Goal: Information Seeking & Learning: Find specific fact

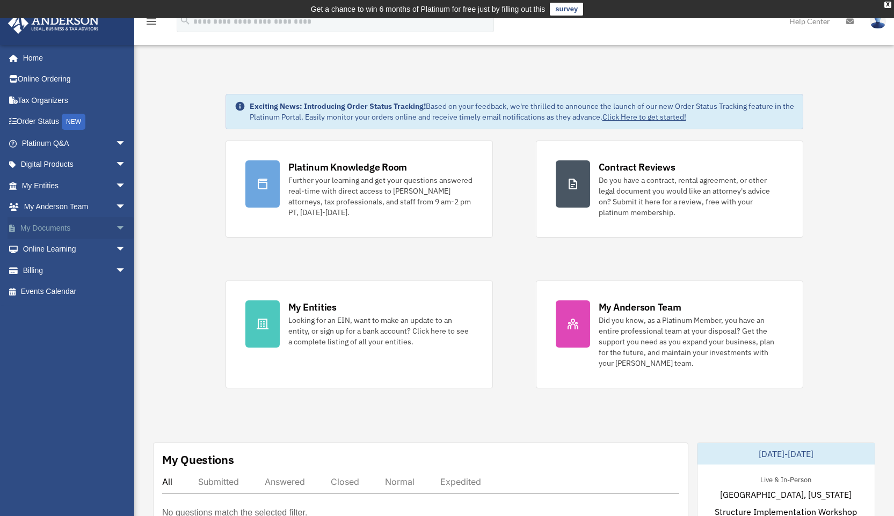
click at [81, 224] on link "My Documents arrow_drop_down" at bounding box center [75, 227] width 135 height 21
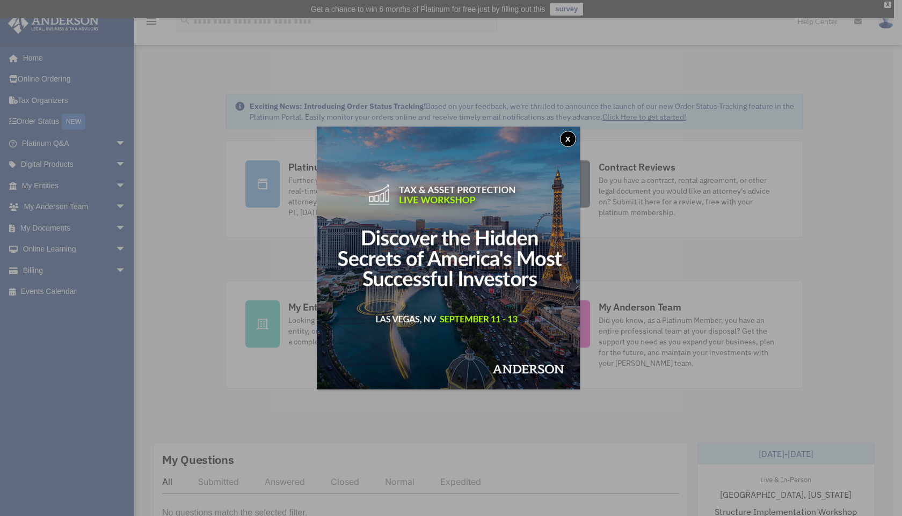
click at [566, 138] on button "x" at bounding box center [568, 139] width 16 height 16
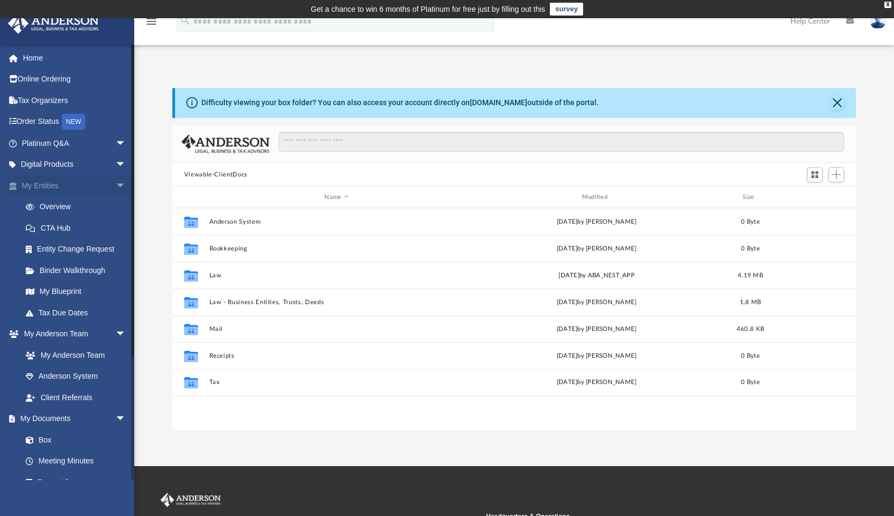
click at [56, 181] on link "My Entities arrow_drop_down" at bounding box center [75, 185] width 135 height 21
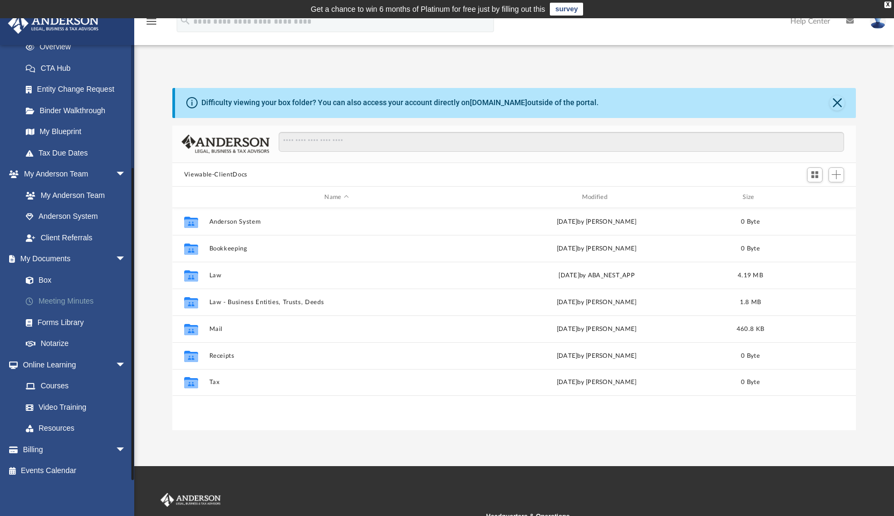
scroll to position [164, 0]
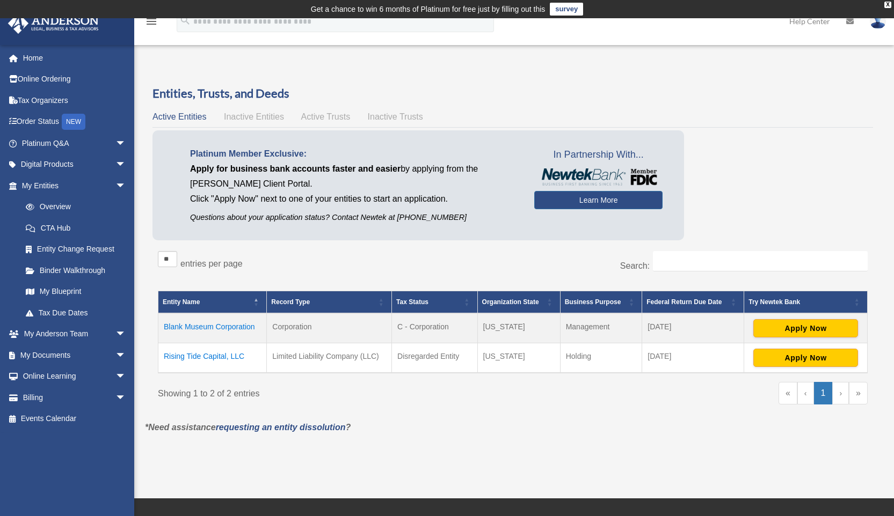
click at [230, 325] on td "Blank Museum Corporation" at bounding box center [212, 328] width 108 height 30
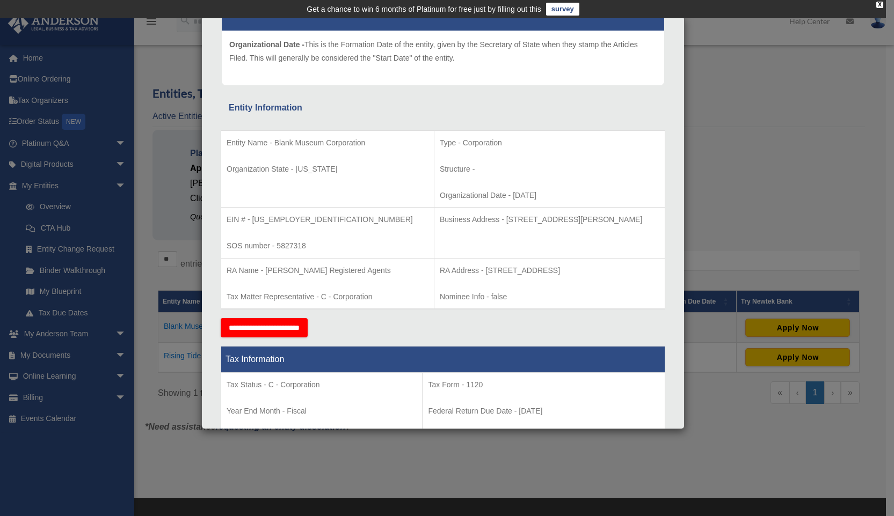
scroll to position [122, 0]
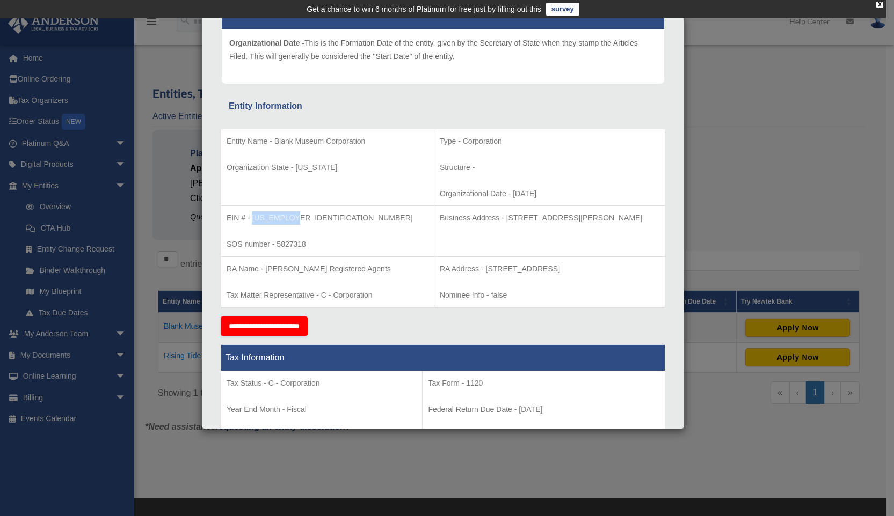
drag, startPoint x: 280, startPoint y: 217, endPoint x: 301, endPoint y: 218, distance: 21.0
click at [305, 218] on p "EIN # - 93-2462725" at bounding box center [328, 218] width 202 height 13
drag, startPoint x: 275, startPoint y: 211, endPoint x: 301, endPoint y: 221, distance: 27.2
click at [301, 221] on p "EIN # - 93-2462725" at bounding box center [328, 218] width 202 height 13
drag, startPoint x: 273, startPoint y: 217, endPoint x: 253, endPoint y: 216, distance: 19.9
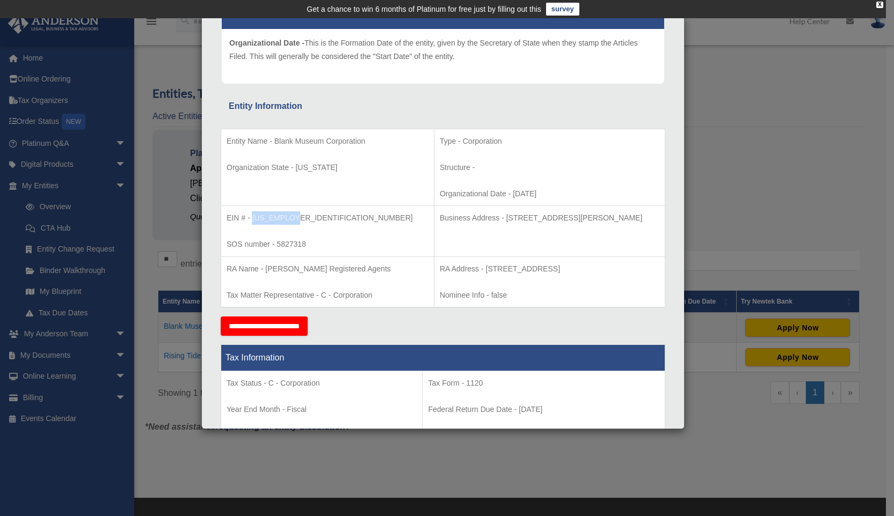
click at [253, 216] on p "EIN # - 93-2462725" at bounding box center [328, 218] width 202 height 13
copy p "93-2462725"
